Goal: Check status: Check status

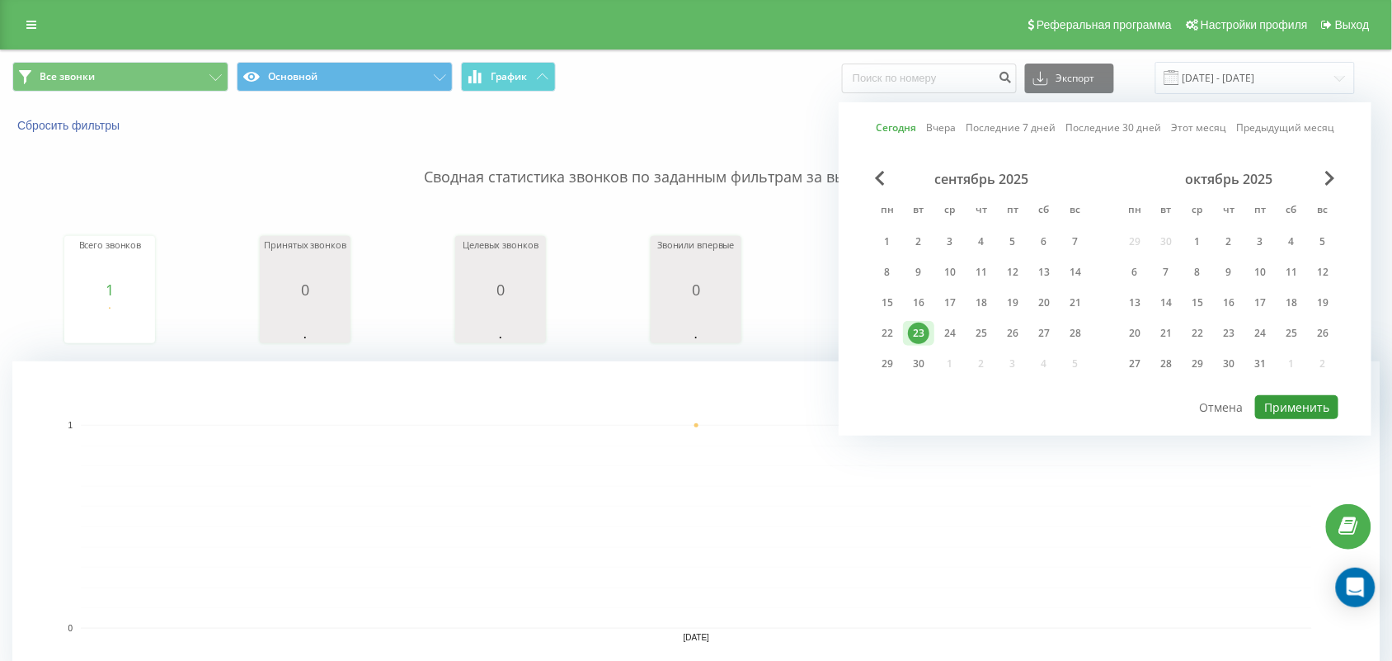
click at [1297, 402] on button "Применить" at bounding box center [1296, 407] width 83 height 24
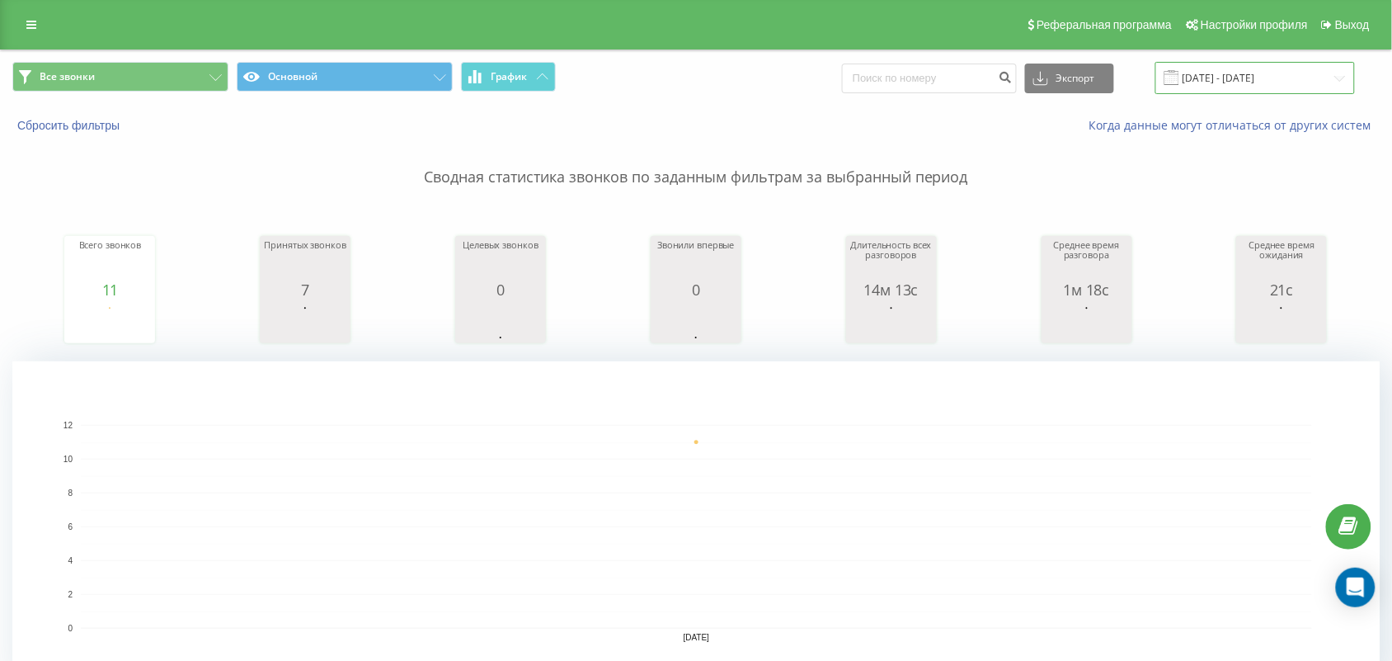
click at [1250, 82] on input "[DATE] - [DATE]" at bounding box center [1256, 78] width 200 height 32
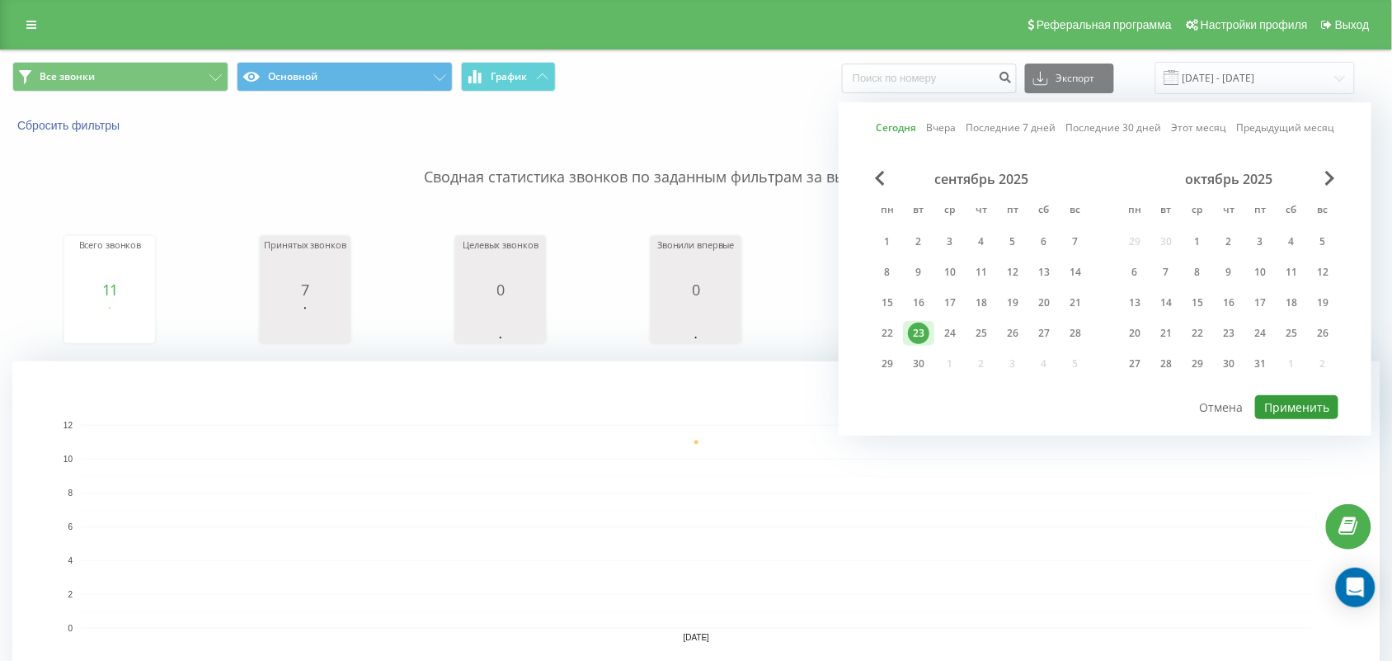
click at [1301, 409] on button "Применить" at bounding box center [1296, 407] width 83 height 24
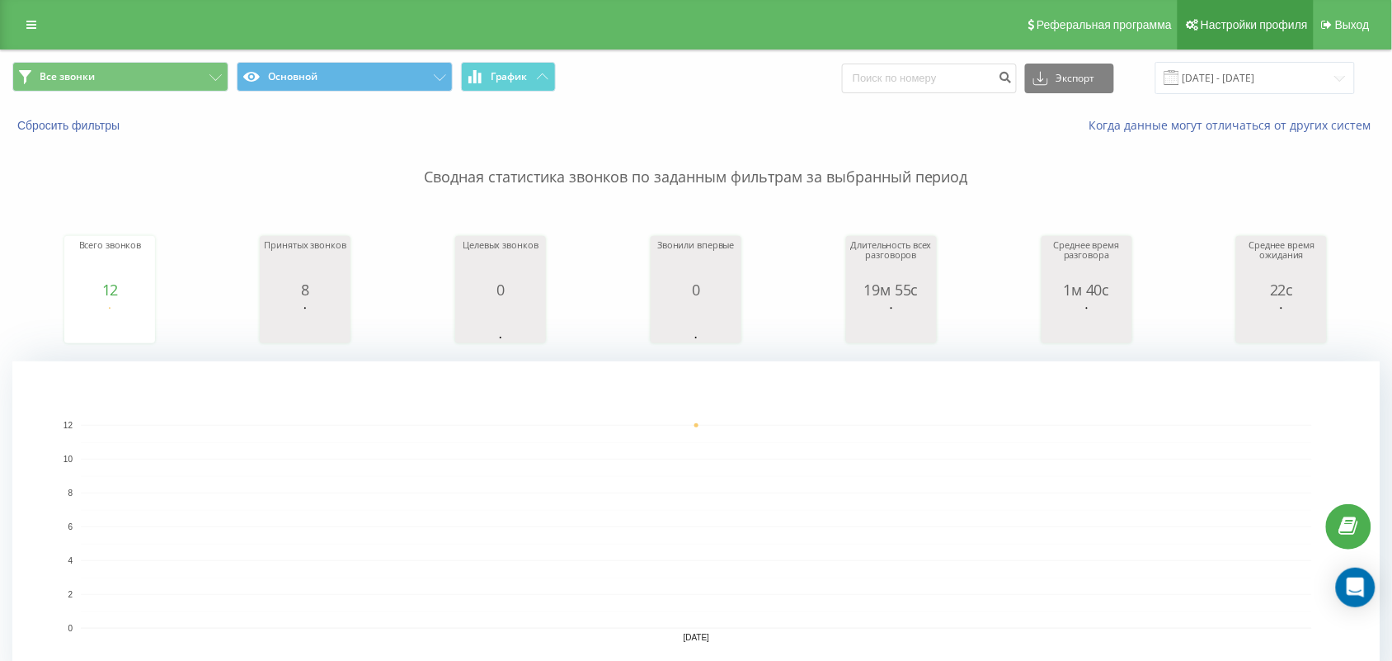
click at [1313, 47] on link "Настройки профиля" at bounding box center [1246, 24] width 136 height 49
click at [1278, 72] on input "[DATE] - [DATE]" at bounding box center [1256, 78] width 200 height 32
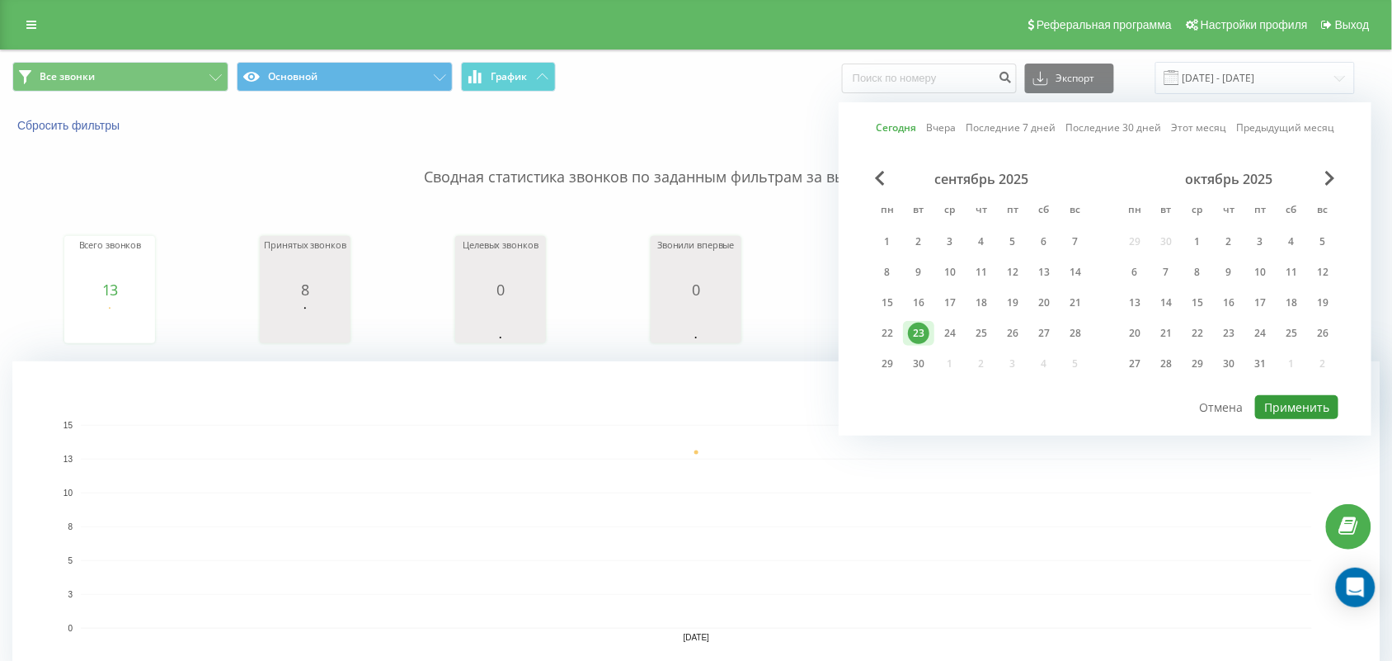
click at [1295, 406] on button "Применить" at bounding box center [1296, 407] width 83 height 24
